Goal: Find specific page/section: Find specific page/section

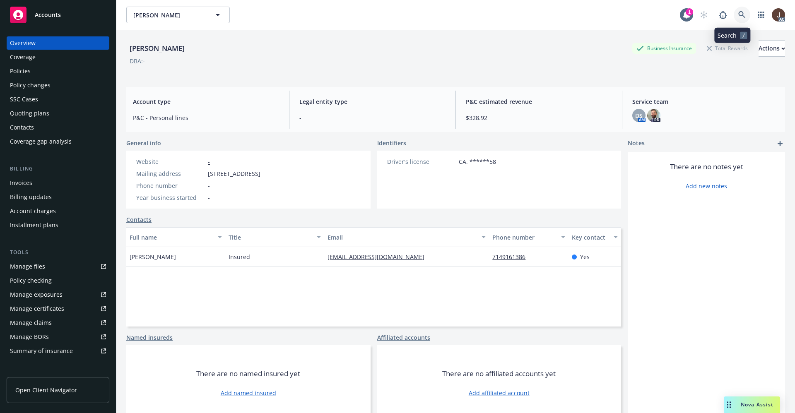
click at [736, 19] on link at bounding box center [742, 15] width 17 height 17
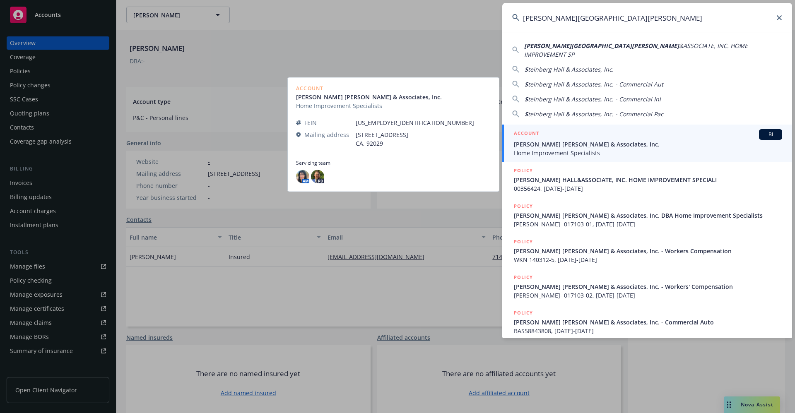
type input "[PERSON_NAME][GEOGRAPHIC_DATA][PERSON_NAME]"
click at [560, 149] on span "Home Improvement Specialists" at bounding box center [648, 153] width 268 height 9
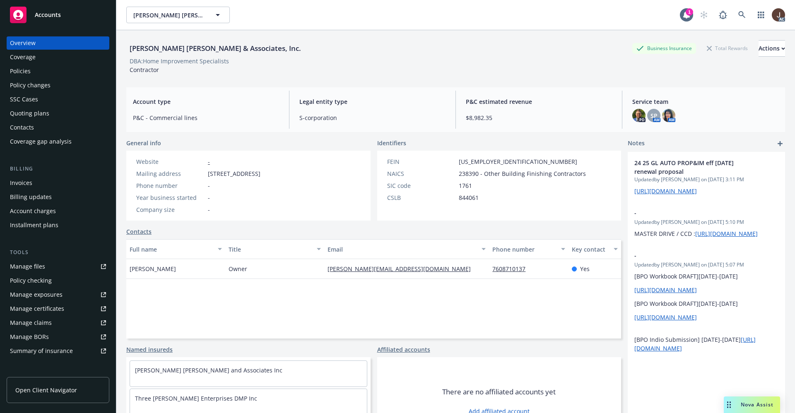
click at [17, 75] on div "Policies" at bounding box center [20, 71] width 21 height 13
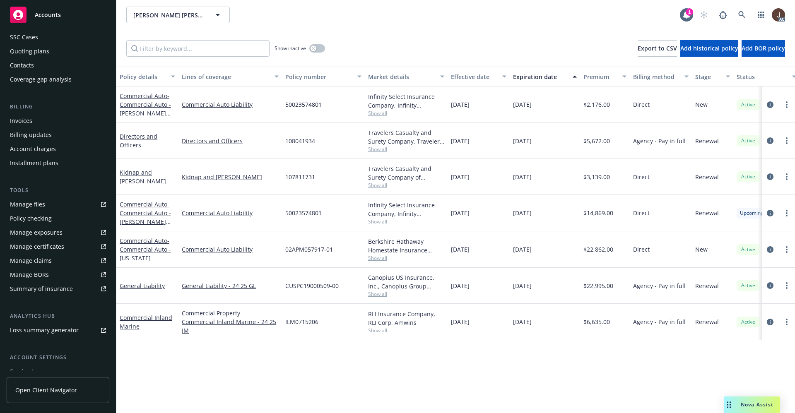
scroll to position [126, 0]
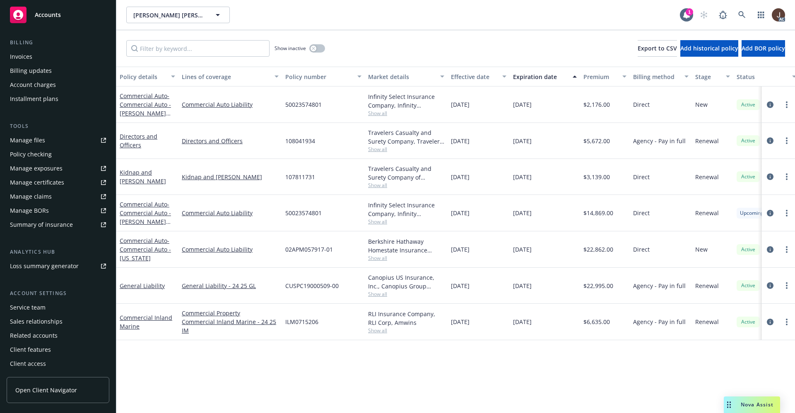
click at [33, 307] on div "Service team" at bounding box center [28, 307] width 36 height 13
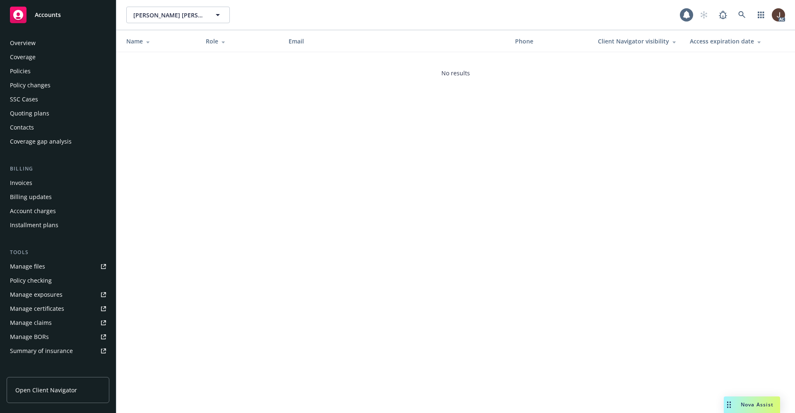
scroll to position [126, 0]
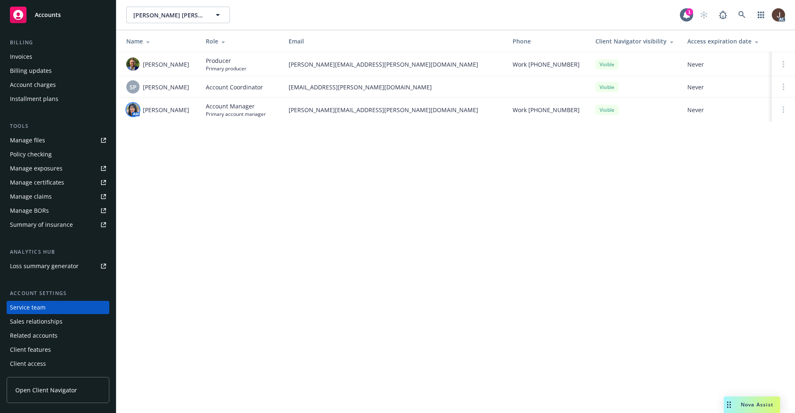
click at [133, 104] on img at bounding box center [132, 109] width 13 height 13
click at [130, 84] on span "SP" at bounding box center [133, 87] width 7 height 9
click at [223, 196] on div "[PERSON_NAME] [PERSON_NAME] & Associates, Inc. [PERSON_NAME] [PERSON_NAME] & As…" at bounding box center [455, 206] width 679 height 413
click at [137, 63] on img at bounding box center [132, 64] width 13 height 13
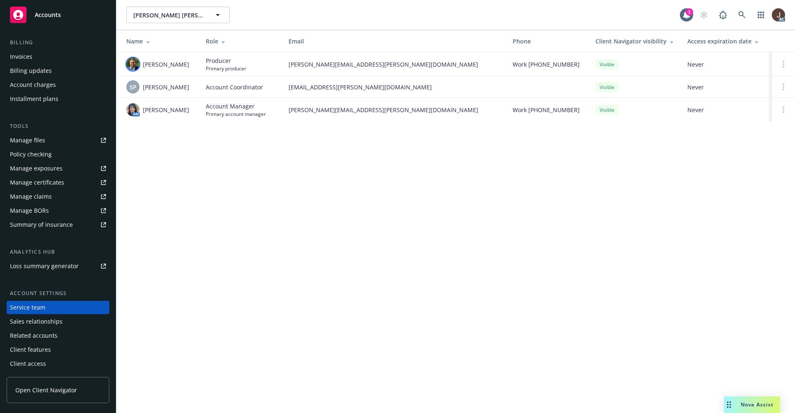
click at [225, 201] on div "[PERSON_NAME] [PERSON_NAME] & Associates, Inc. [PERSON_NAME] [PERSON_NAME] & As…" at bounding box center [455, 206] width 679 height 413
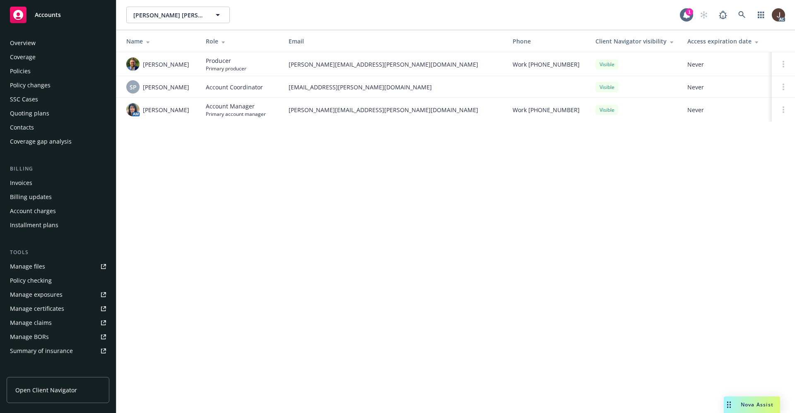
click at [19, 74] on div "Policies" at bounding box center [20, 71] width 21 height 13
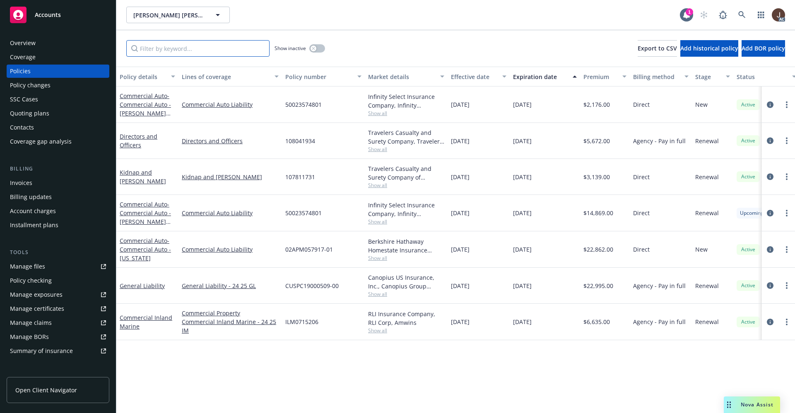
click at [168, 44] on input "Filter by keyword..." at bounding box center [197, 48] width 143 height 17
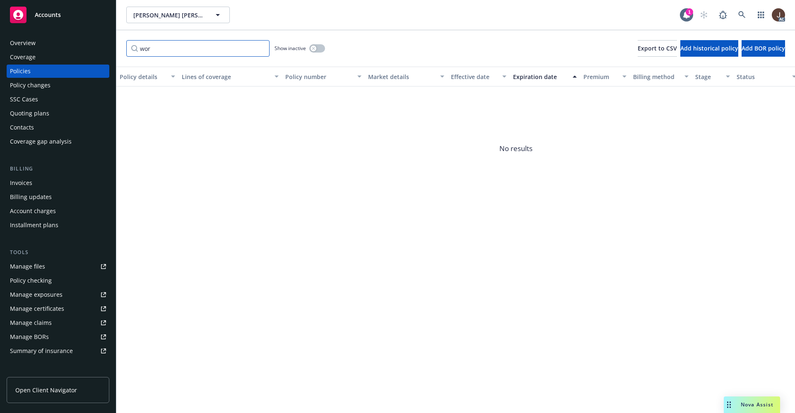
type input "wor"
click at [317, 45] on button "button" at bounding box center [317, 48] width 16 height 8
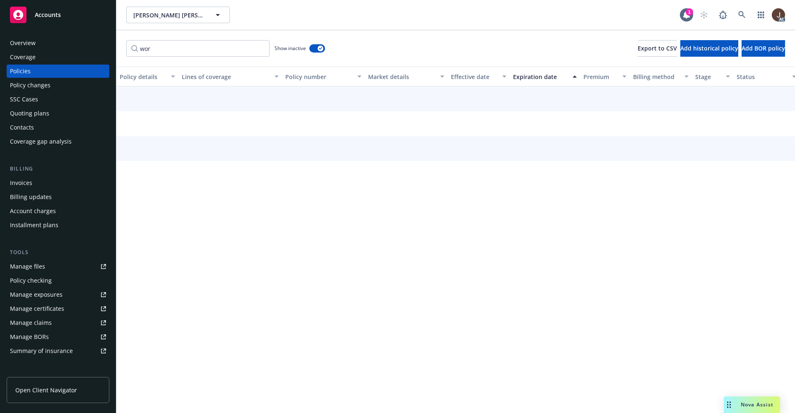
click at [353, 53] on div "wor Show inactive Export to CSV Add historical policy Add BOR policy" at bounding box center [455, 48] width 679 height 36
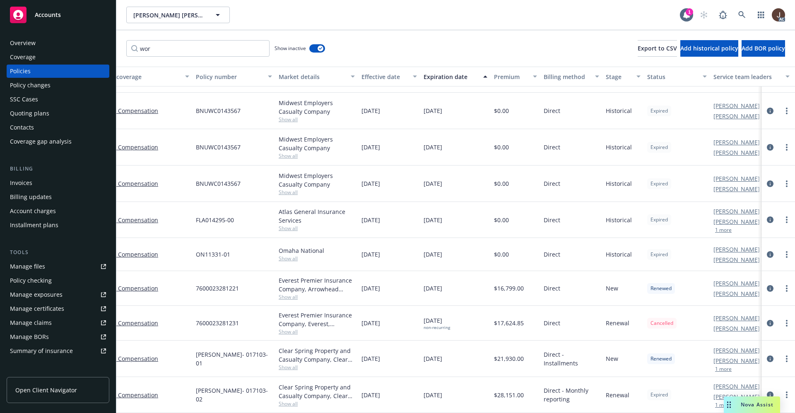
scroll to position [302, 130]
